Goal: Check status: Check status

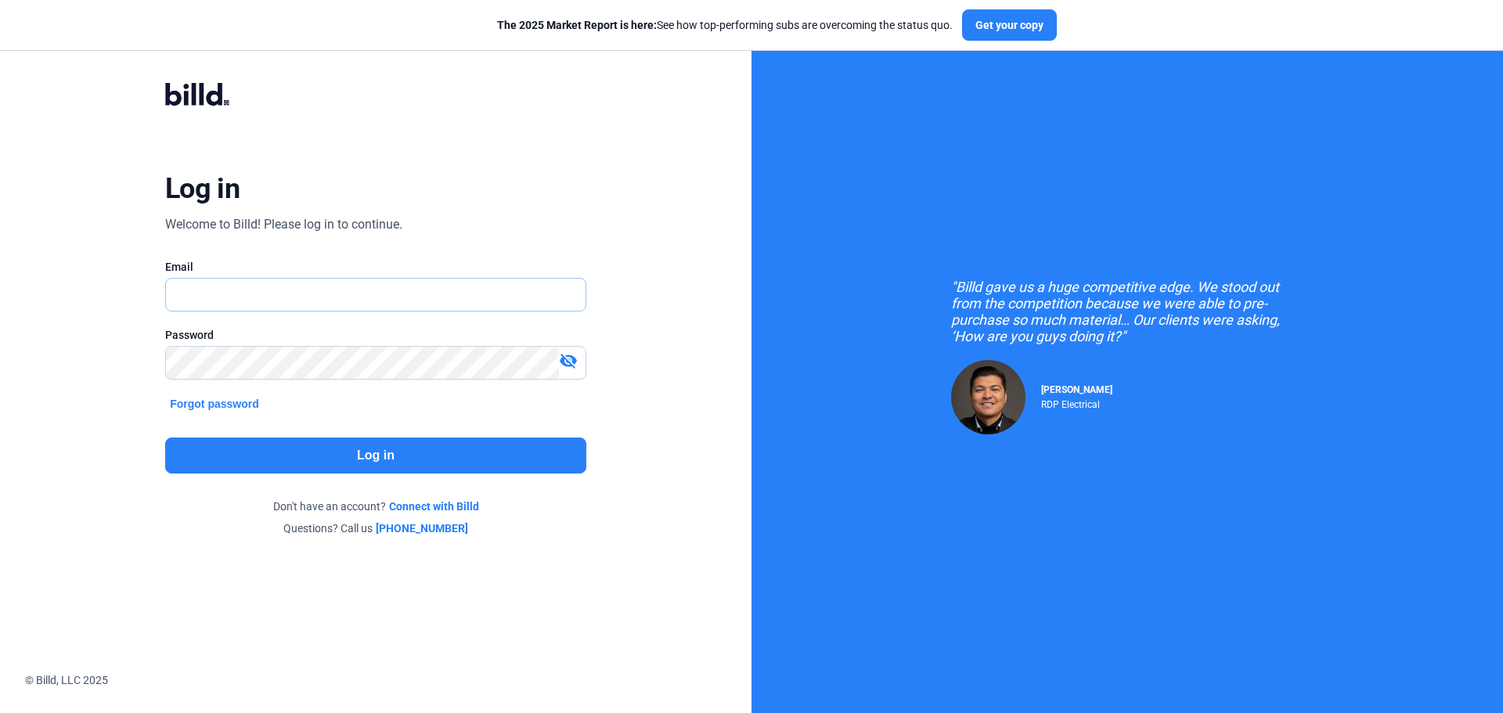
click at [301, 303] on input "text" at bounding box center [376, 295] width 420 height 32
click at [273, 295] on input "text" at bounding box center [376, 295] width 420 height 32
type input "[EMAIL_ADDRESS][DOMAIN_NAME]"
click at [378, 454] on button "Log in" at bounding box center [375, 456] width 421 height 36
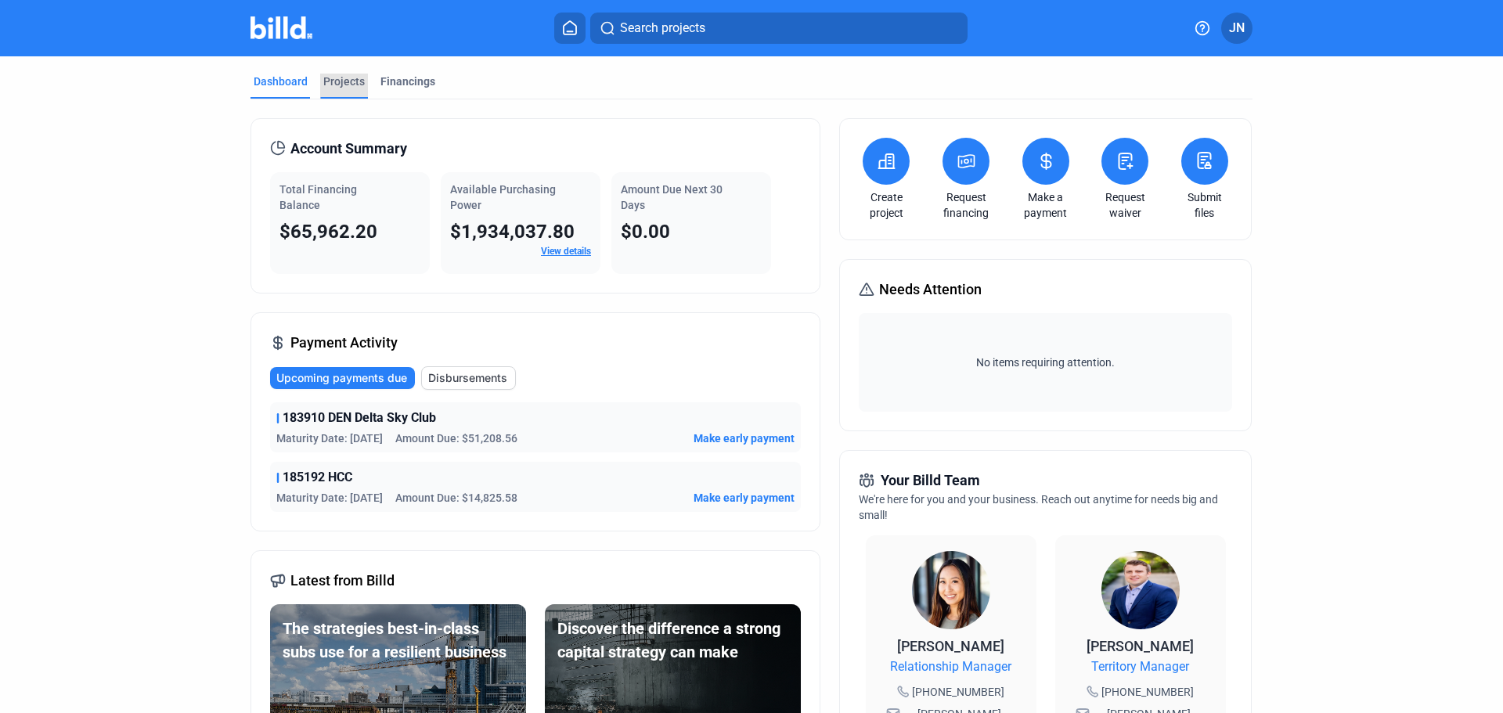
click at [351, 75] on div "Projects" at bounding box center [343, 82] width 41 height 16
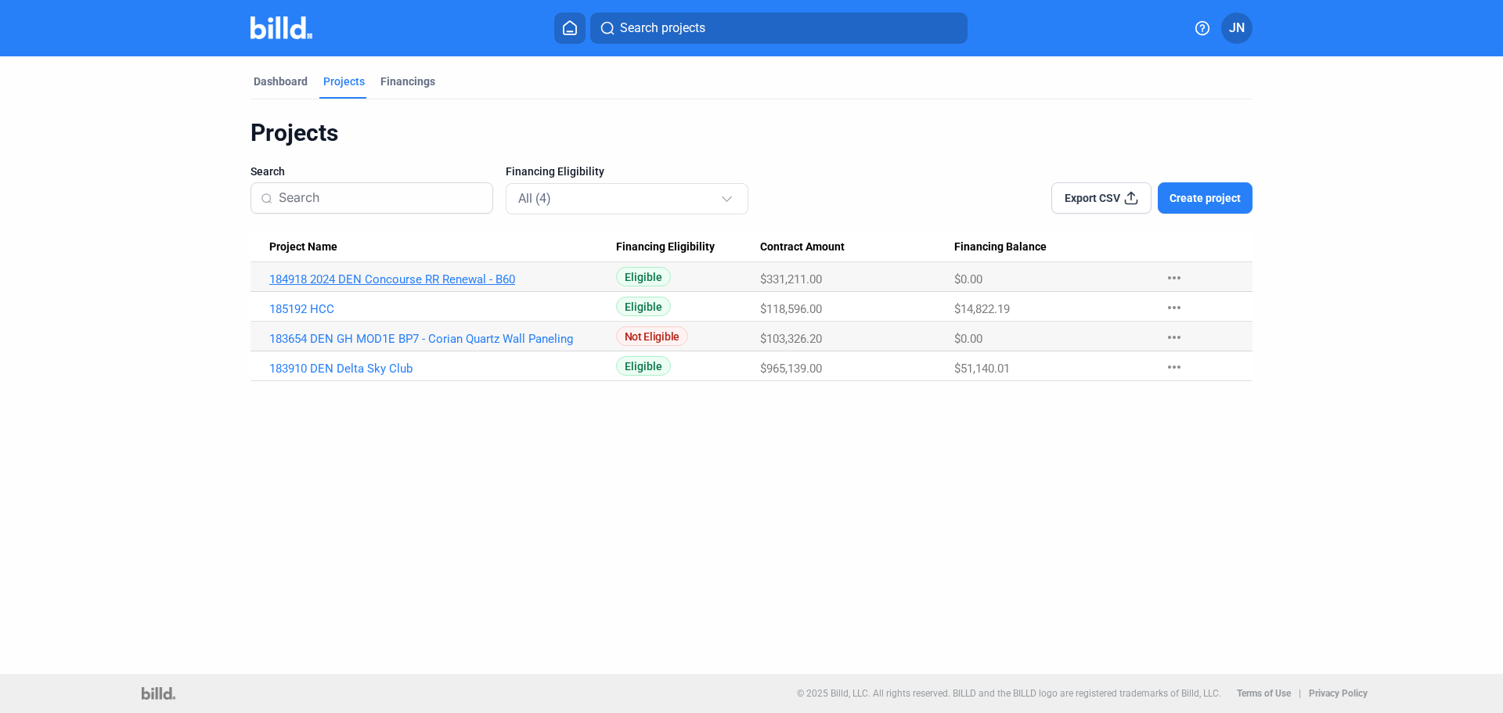
click at [337, 280] on link "184918 2024 DEN Concourse RR Renewal - B60" at bounding box center [442, 279] width 347 height 14
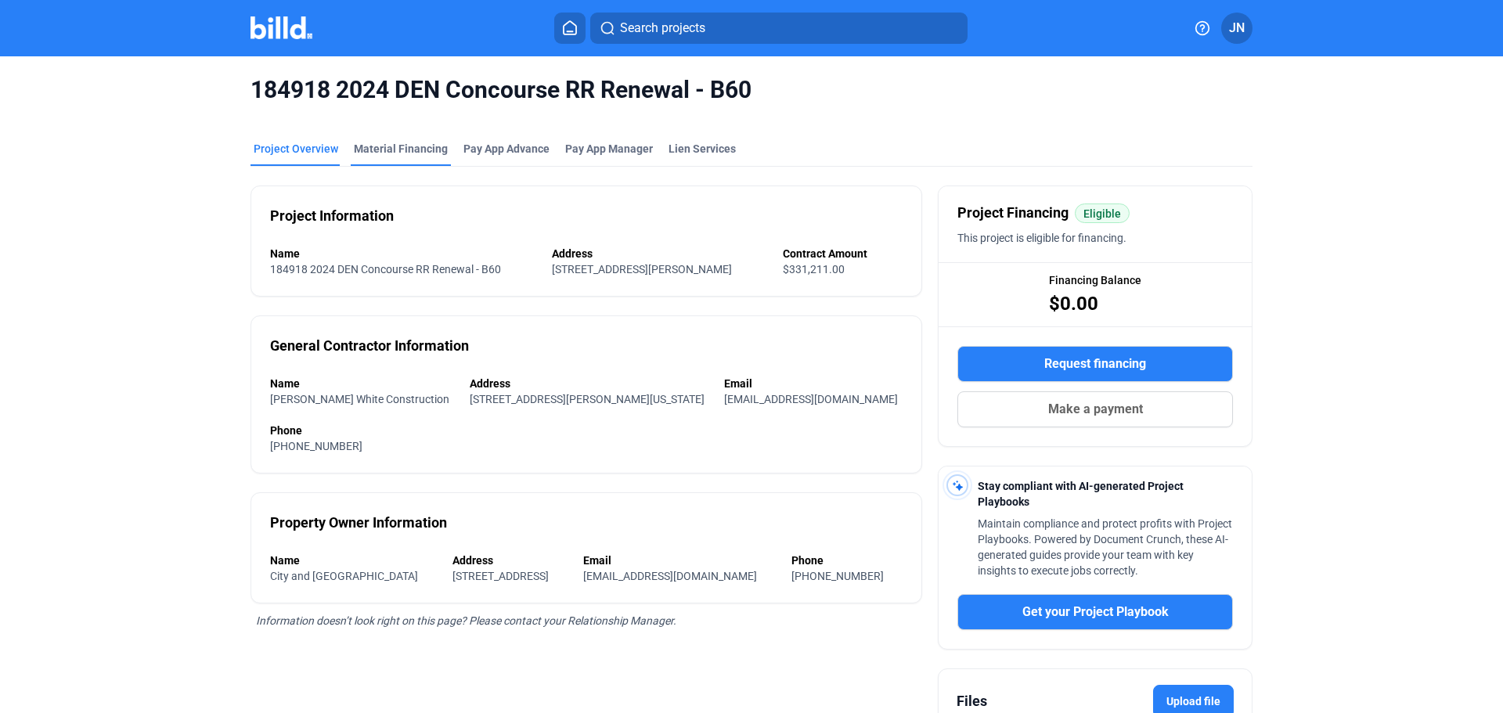
click at [370, 155] on div "Material Financing" at bounding box center [401, 149] width 94 height 16
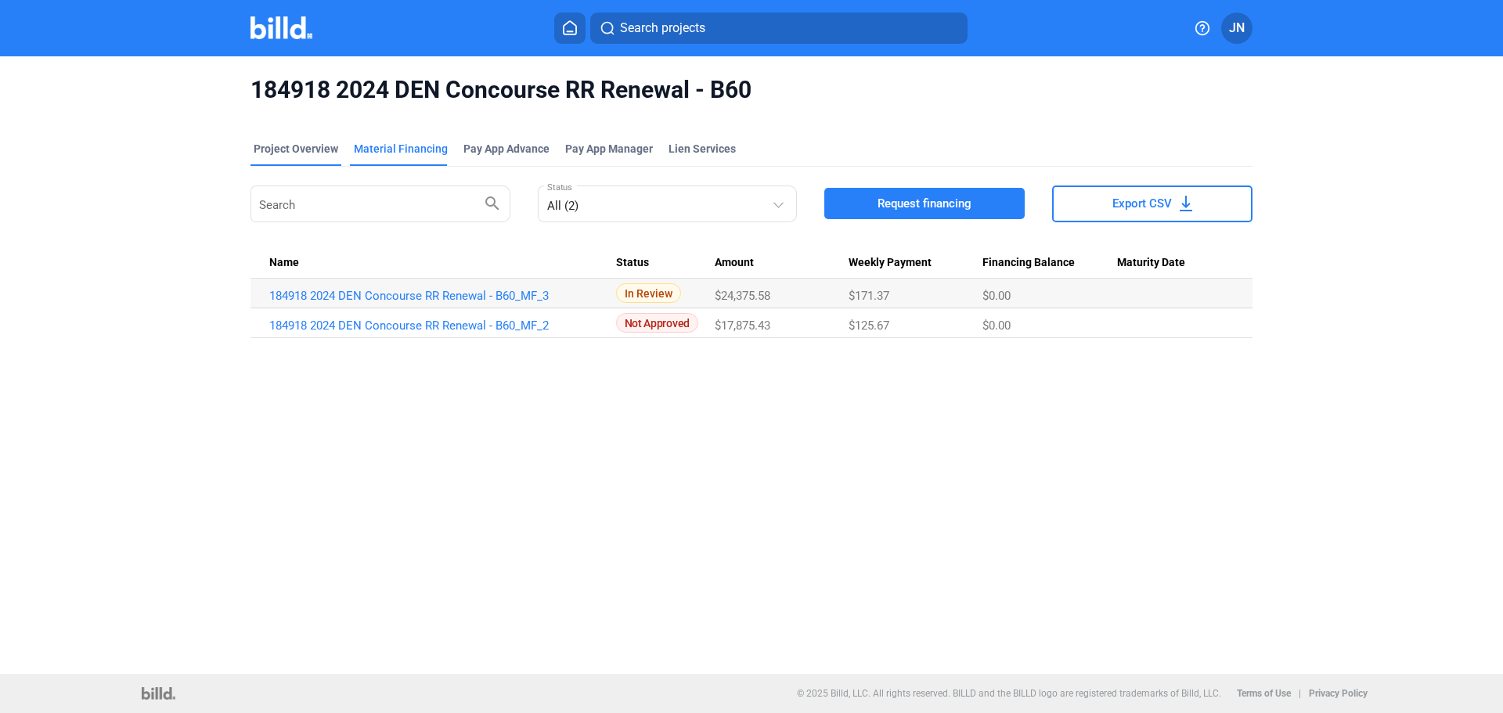
click at [269, 153] on div "Project Overview" at bounding box center [296, 149] width 85 height 16
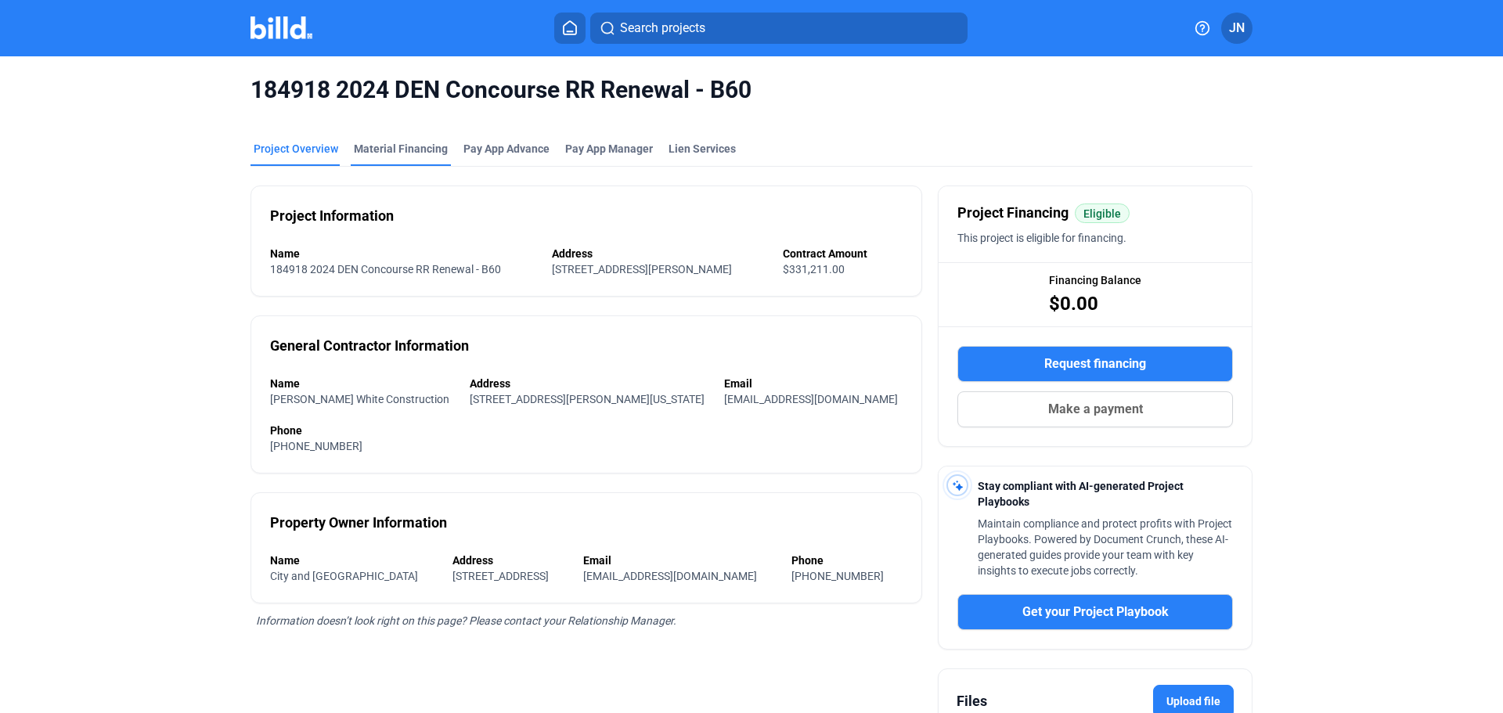
click at [371, 148] on div "Material Financing" at bounding box center [401, 149] width 94 height 16
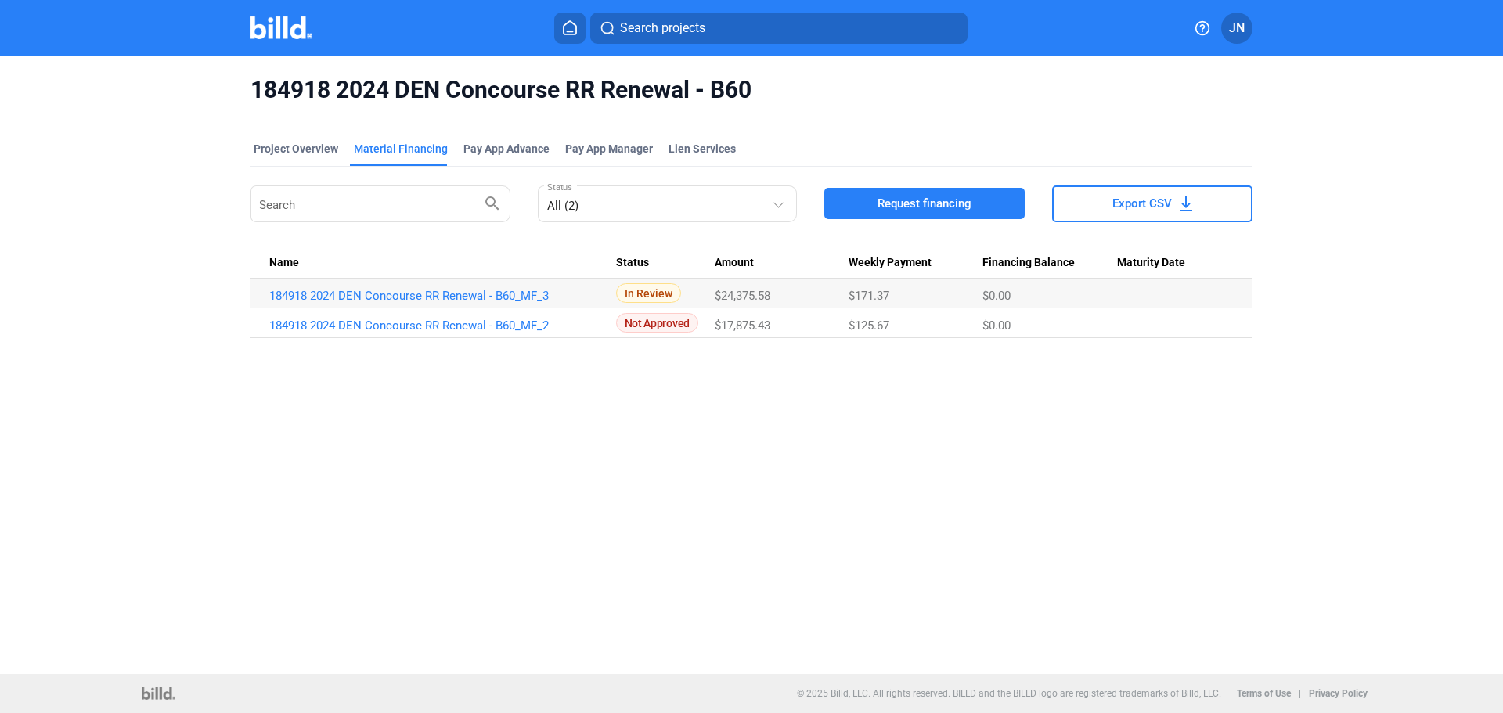
click at [298, 19] on img at bounding box center [281, 27] width 62 height 23
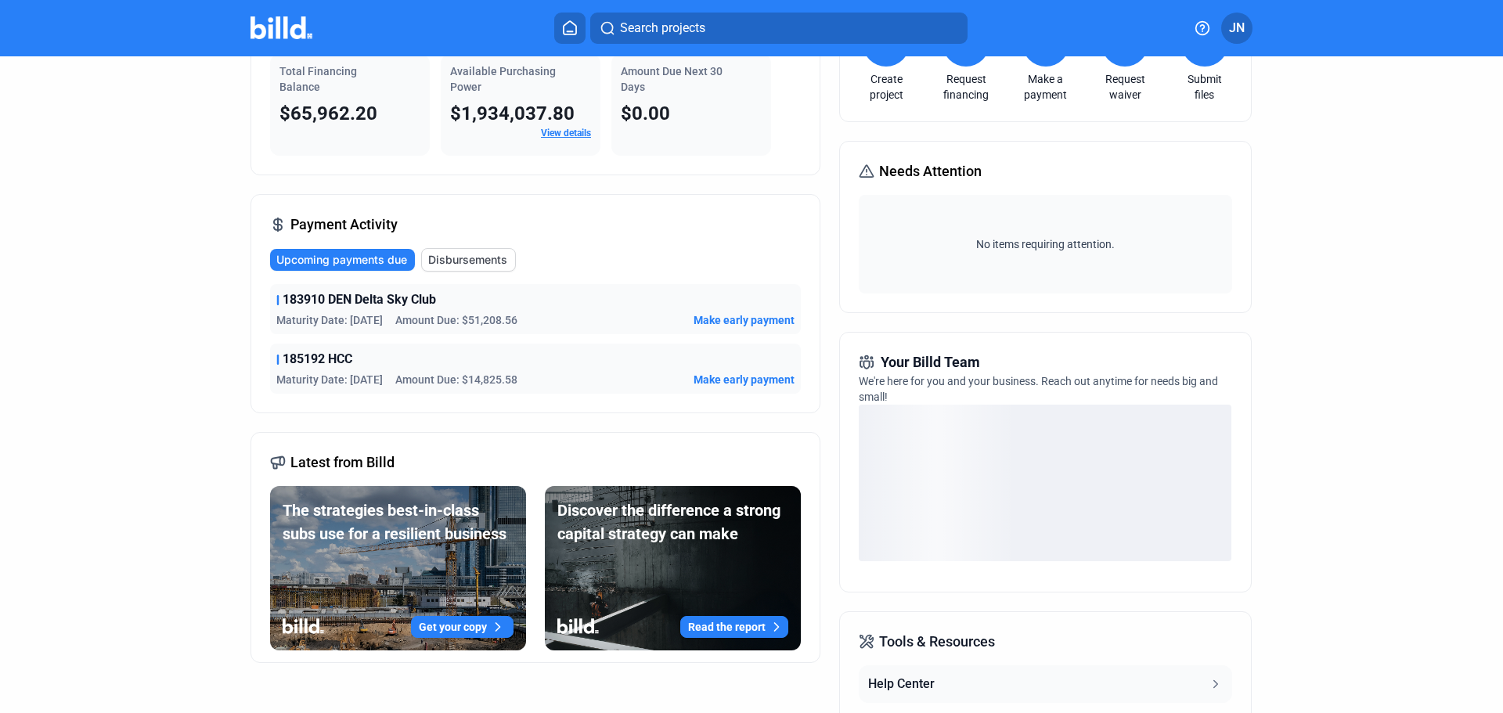
scroll to position [157, 0]
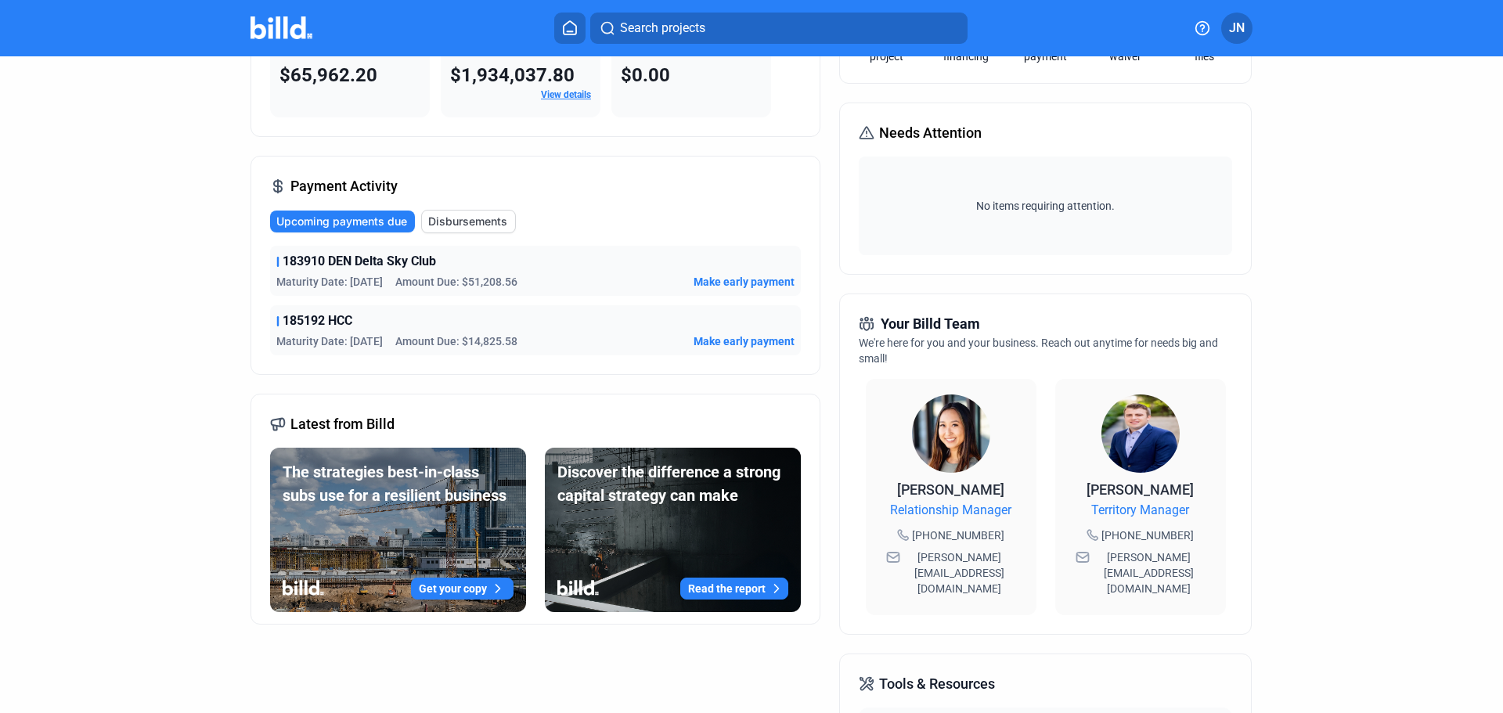
click at [480, 212] on button "Disbursements" at bounding box center [468, 221] width 95 height 23
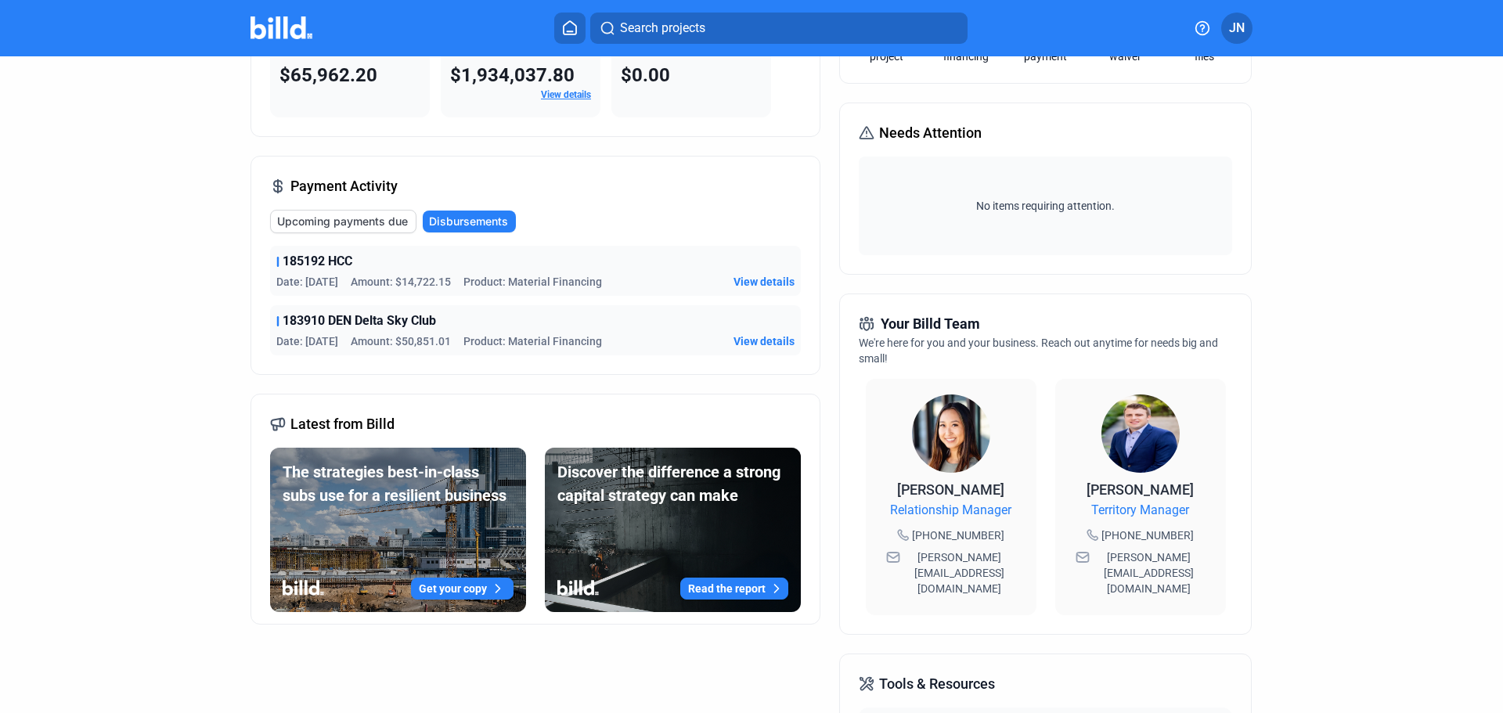
click at [767, 281] on span "View details" at bounding box center [763, 282] width 61 height 16
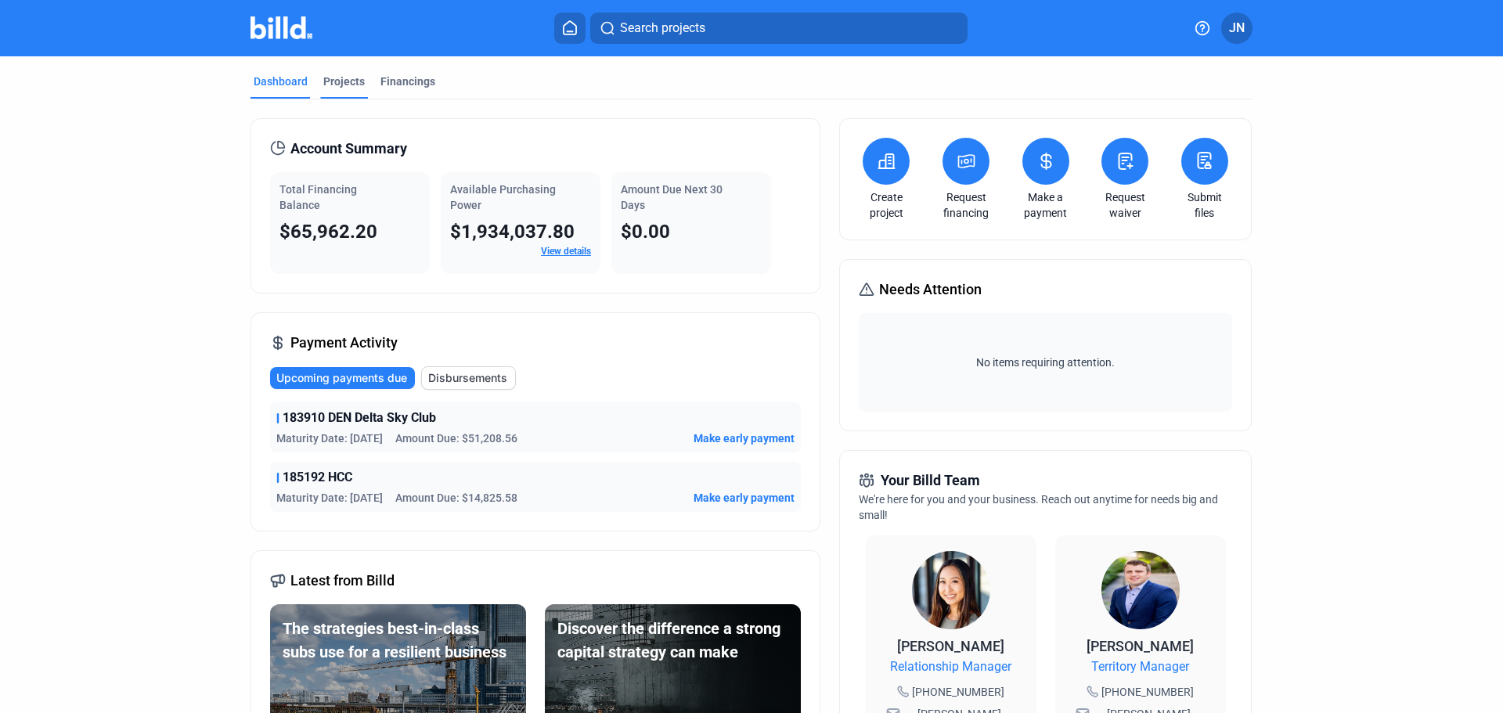
click at [333, 76] on div "Projects" at bounding box center [343, 82] width 41 height 16
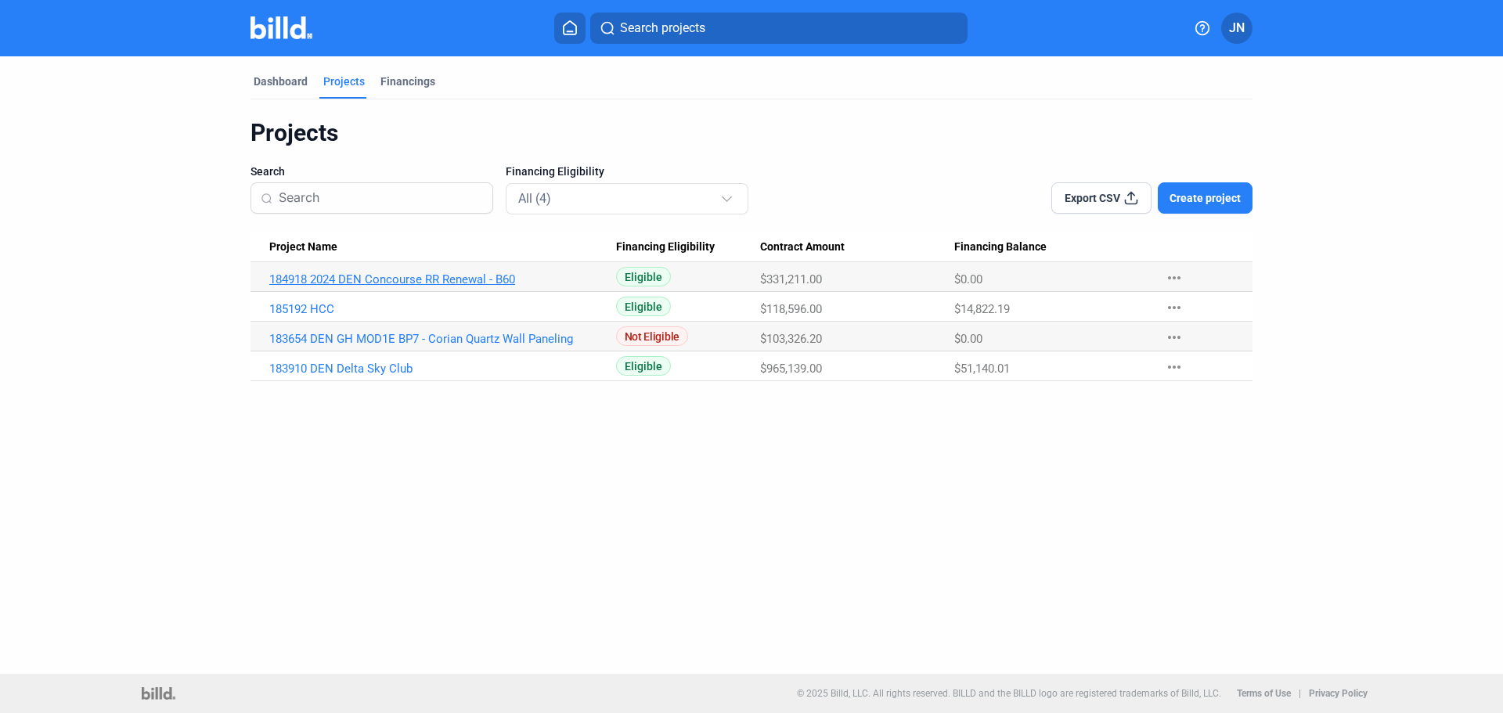
click at [337, 280] on link "184918 2024 DEN Concourse RR Renewal - B60" at bounding box center [442, 279] width 347 height 14
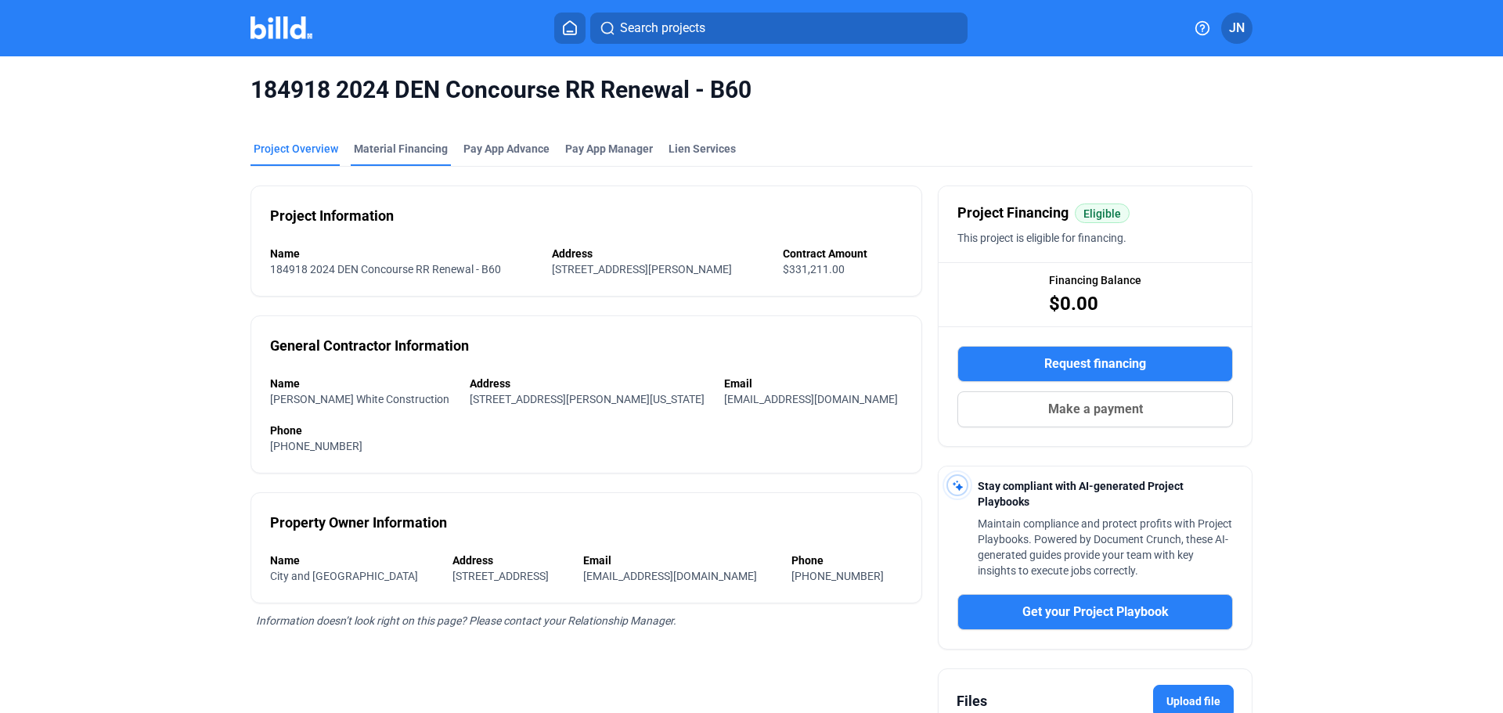
click at [413, 145] on div "Material Financing" at bounding box center [401, 149] width 94 height 16
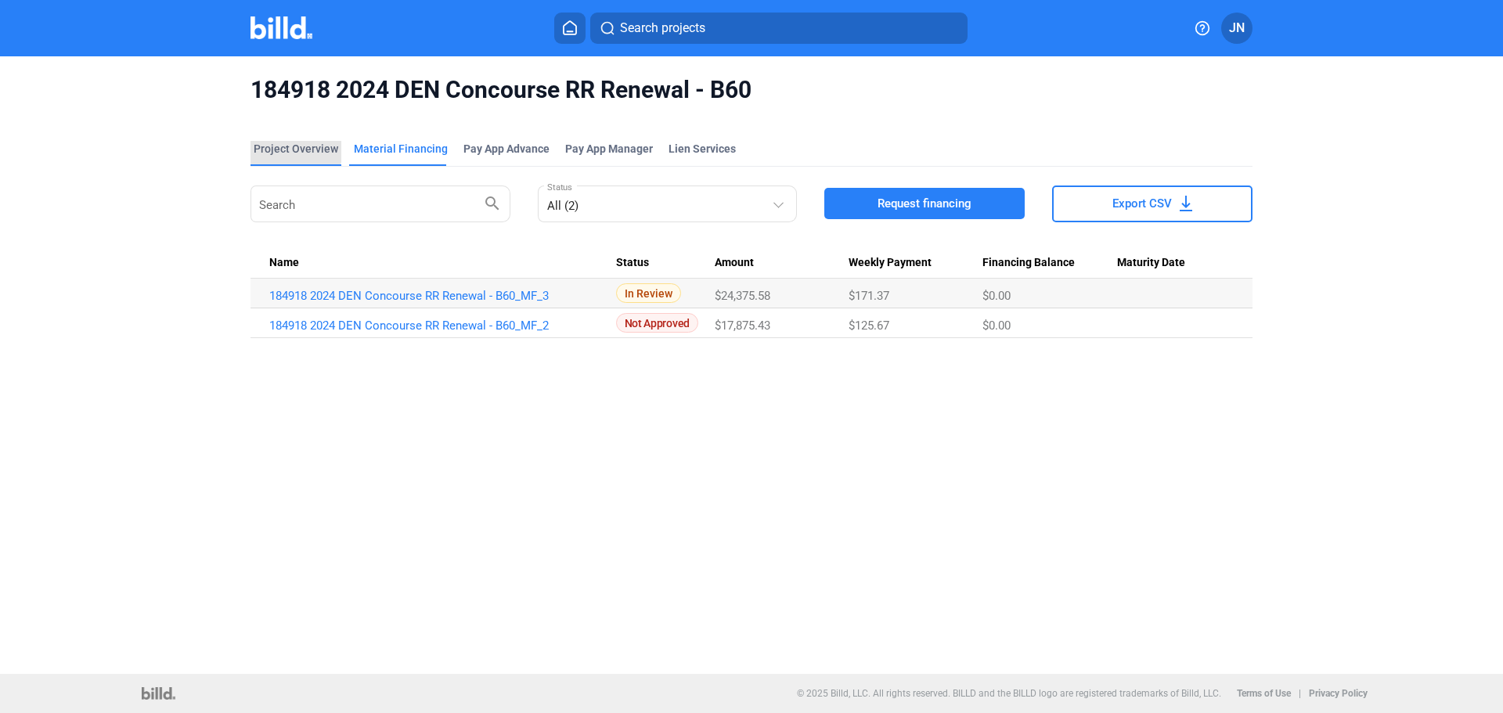
click at [284, 141] on div "Project Overview" at bounding box center [296, 149] width 85 height 16
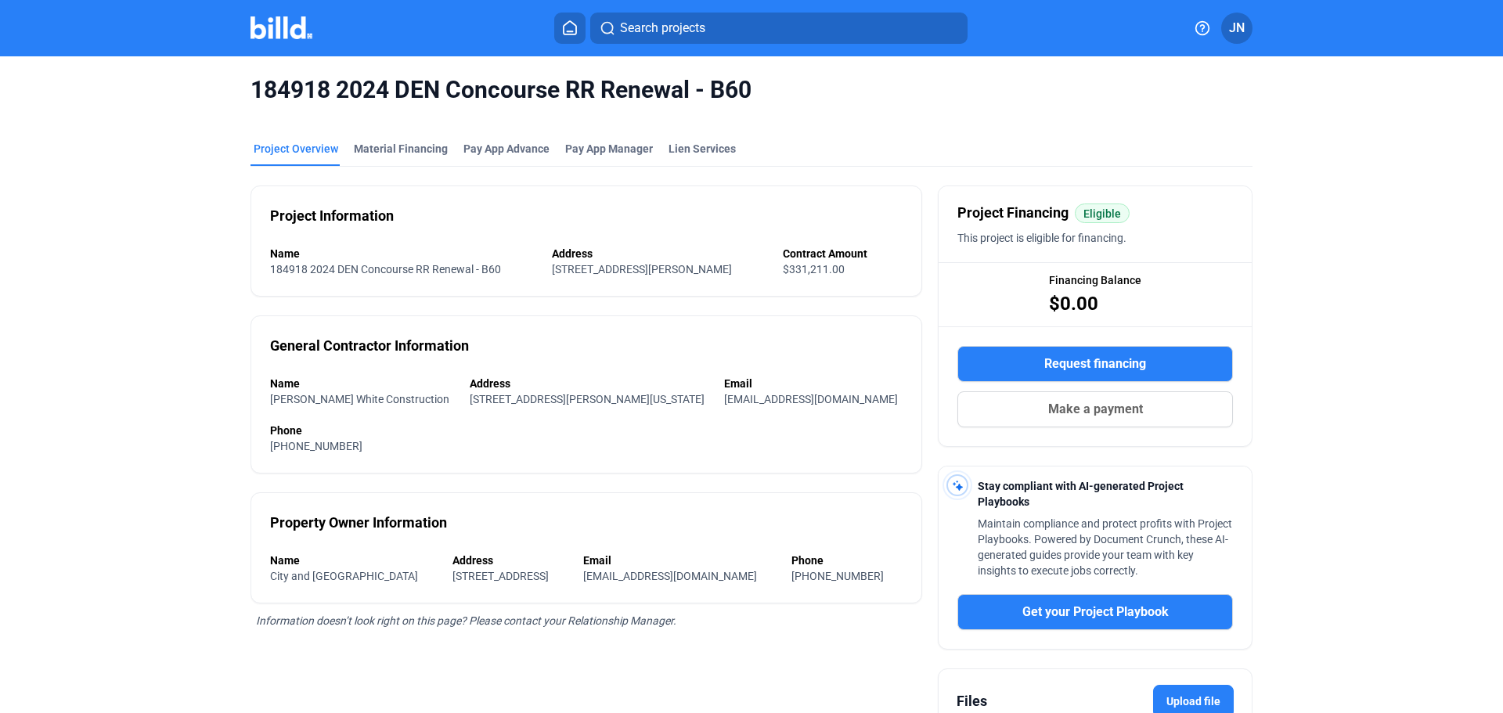
click at [280, 34] on img at bounding box center [281, 27] width 62 height 23
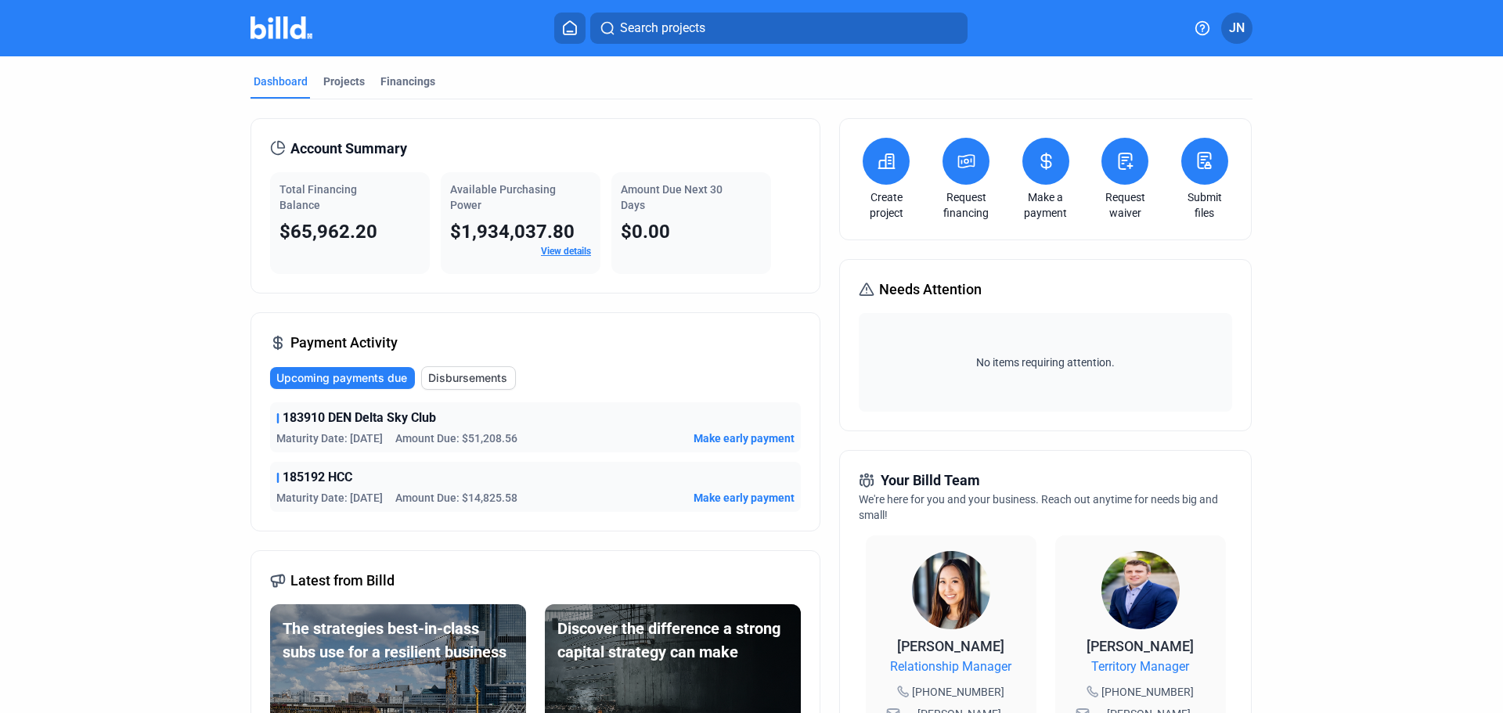
click at [1051, 171] on button at bounding box center [1045, 161] width 47 height 47
